Goal: Find specific page/section: Find specific page/section

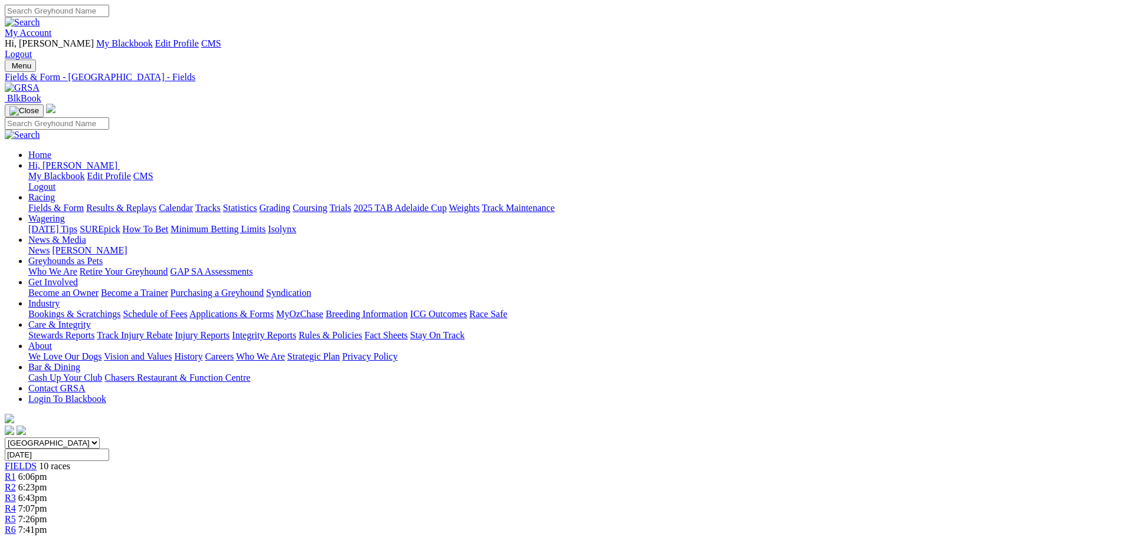
scroll to position [703, 0]
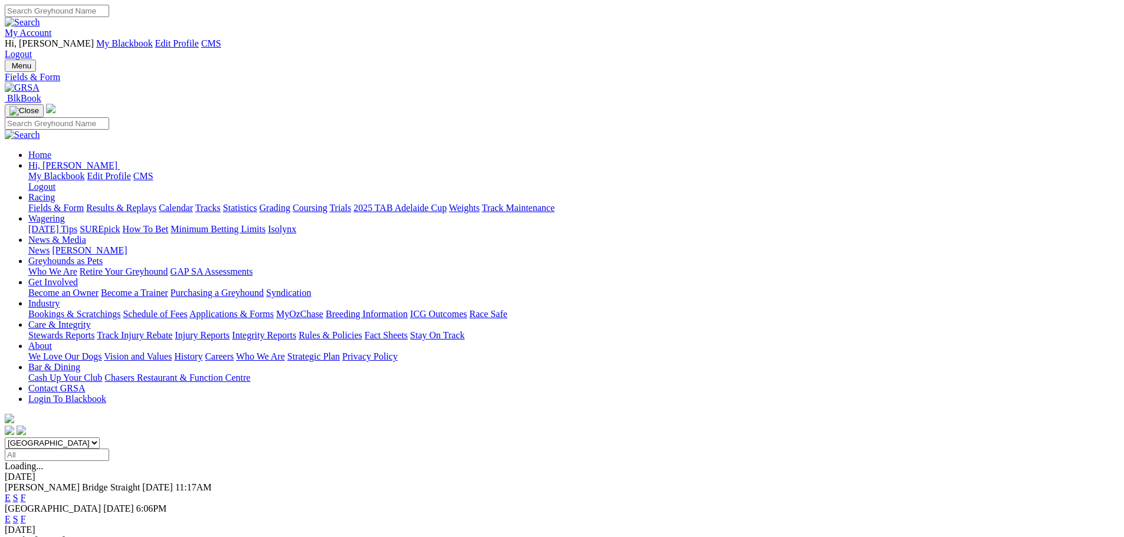
scroll to position [28, 0]
